Goal: Task Accomplishment & Management: Complete application form

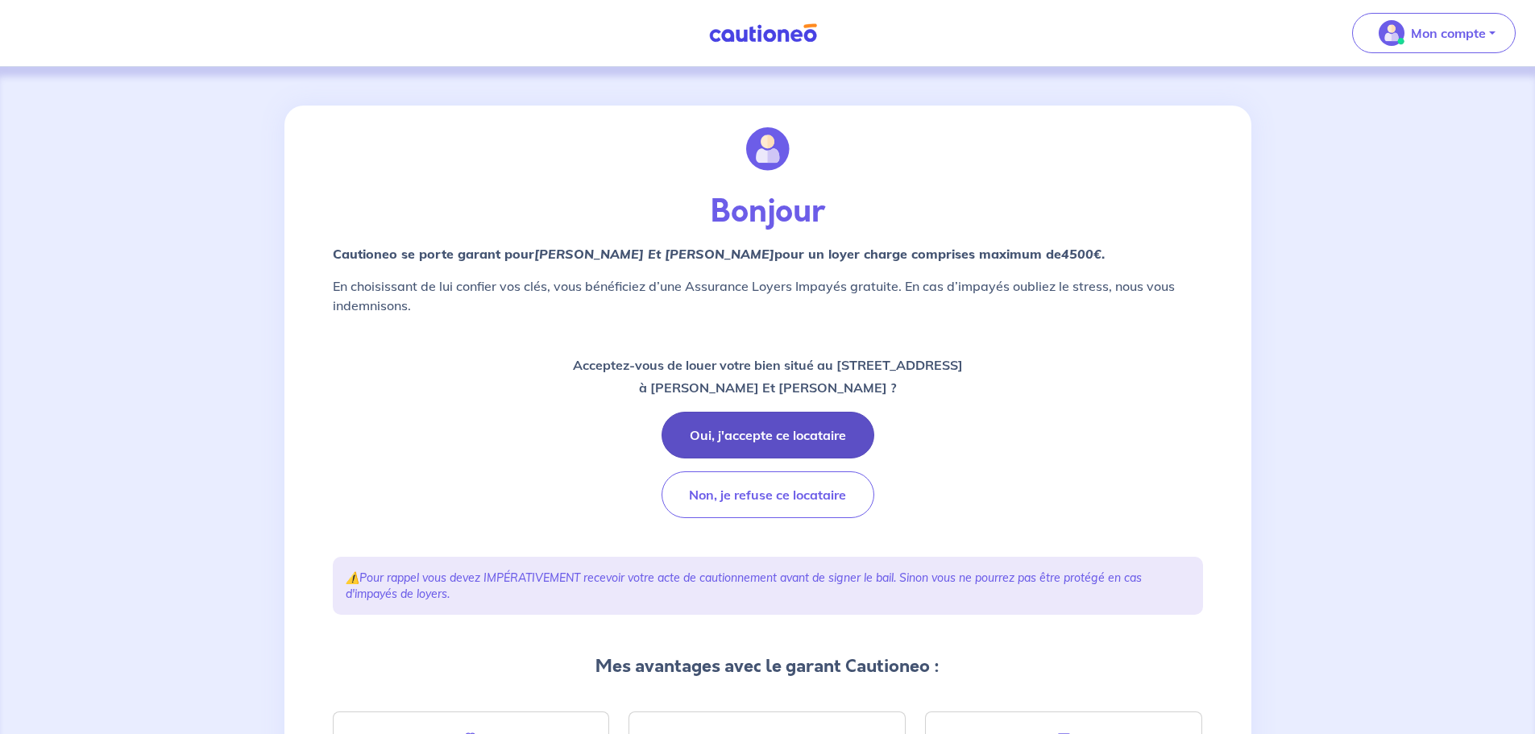
click at [763, 422] on button "Oui, j'accepte ce locataire" at bounding box center [768, 435] width 213 height 47
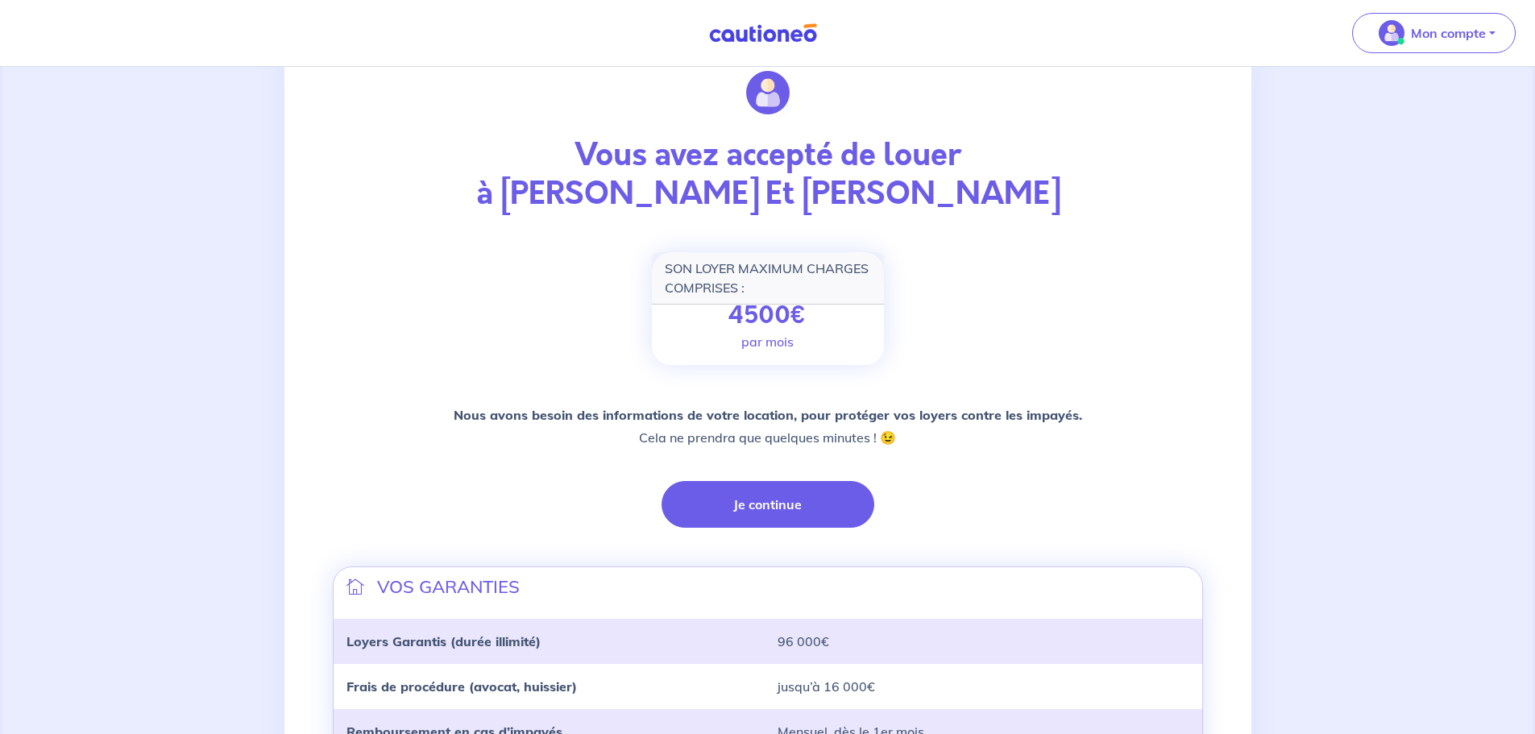
scroll to position [19, 0]
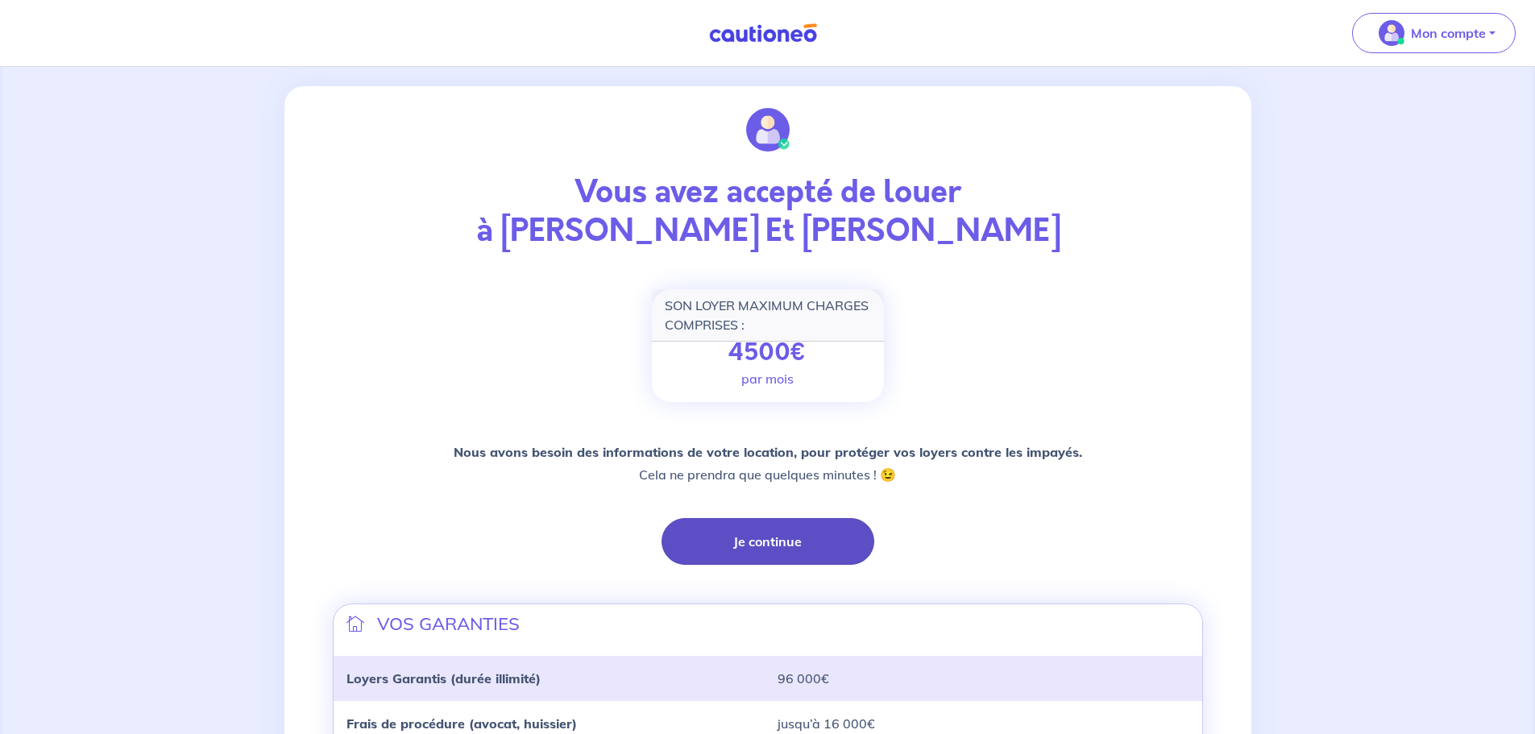
click at [758, 536] on button "Je continue" at bounding box center [768, 541] width 213 height 47
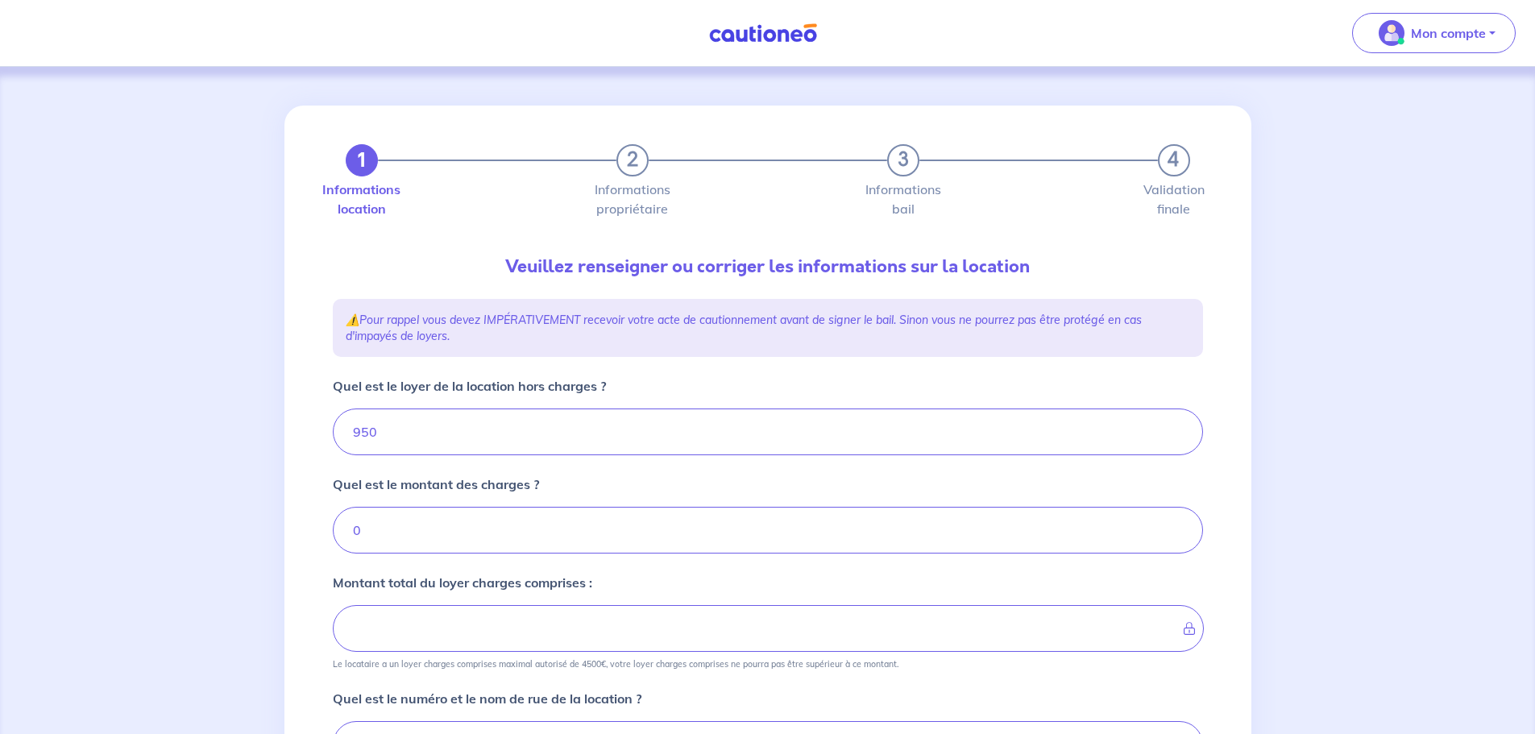
type input "950"
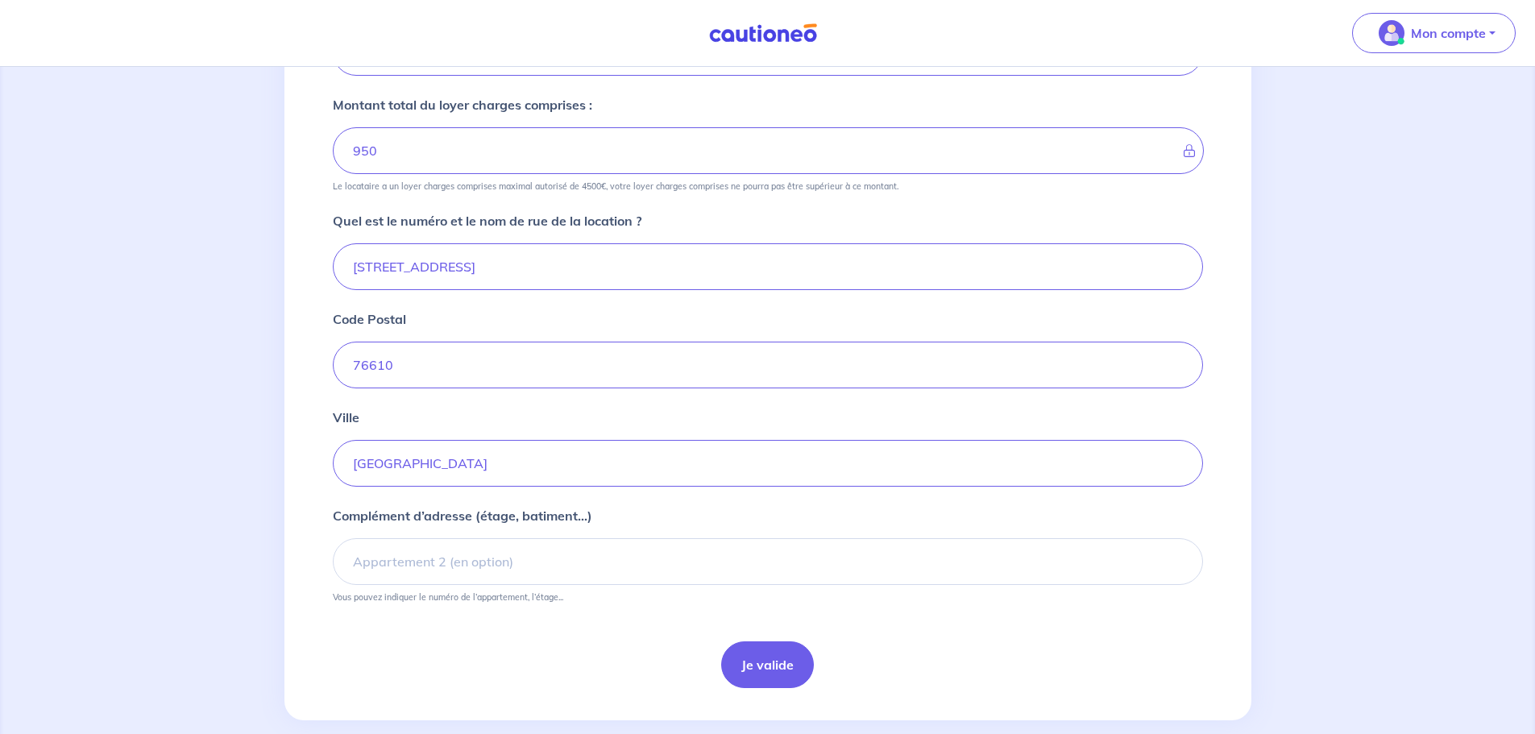
scroll to position [483, 0]
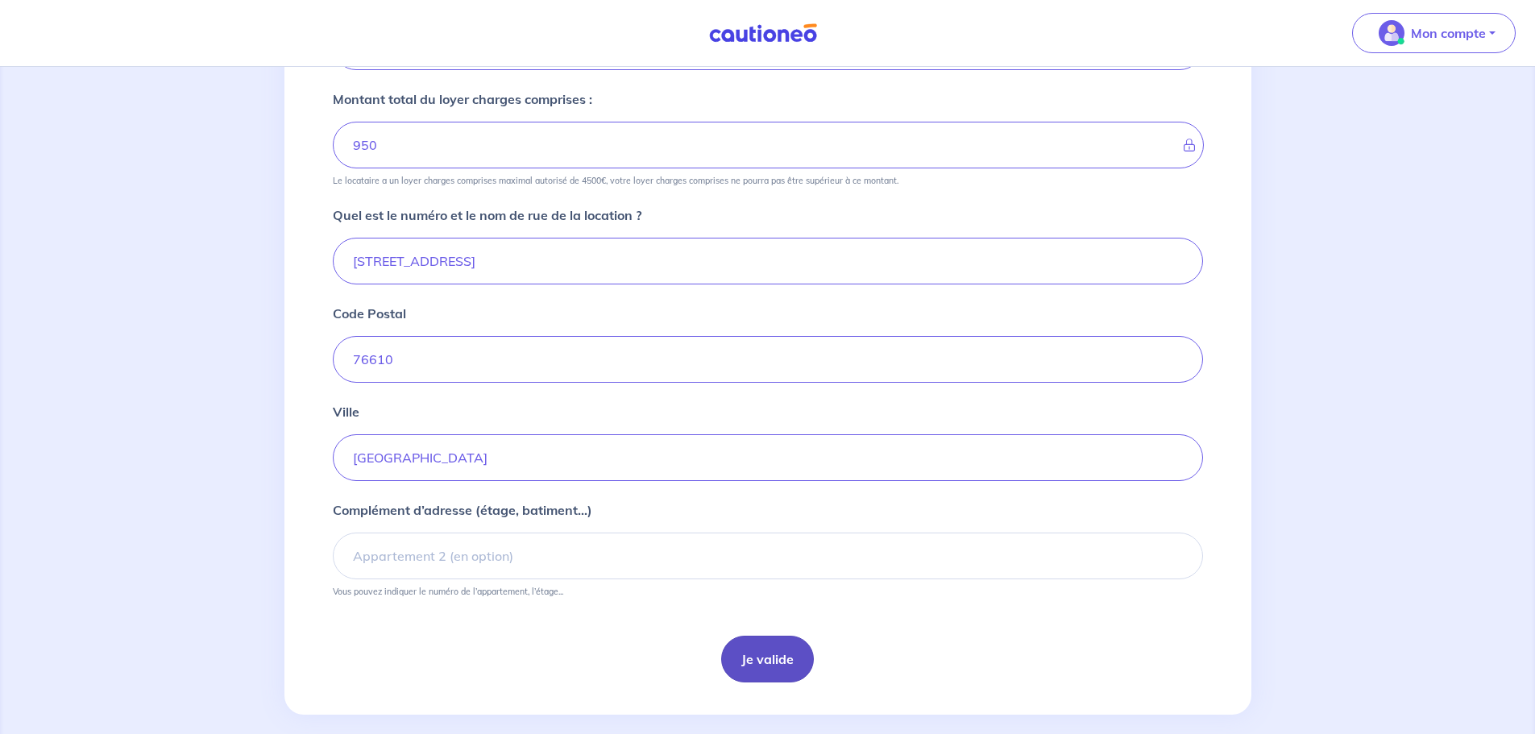
click at [770, 645] on button "Je valide" at bounding box center [767, 659] width 93 height 47
